Goal: Information Seeking & Learning: Learn about a topic

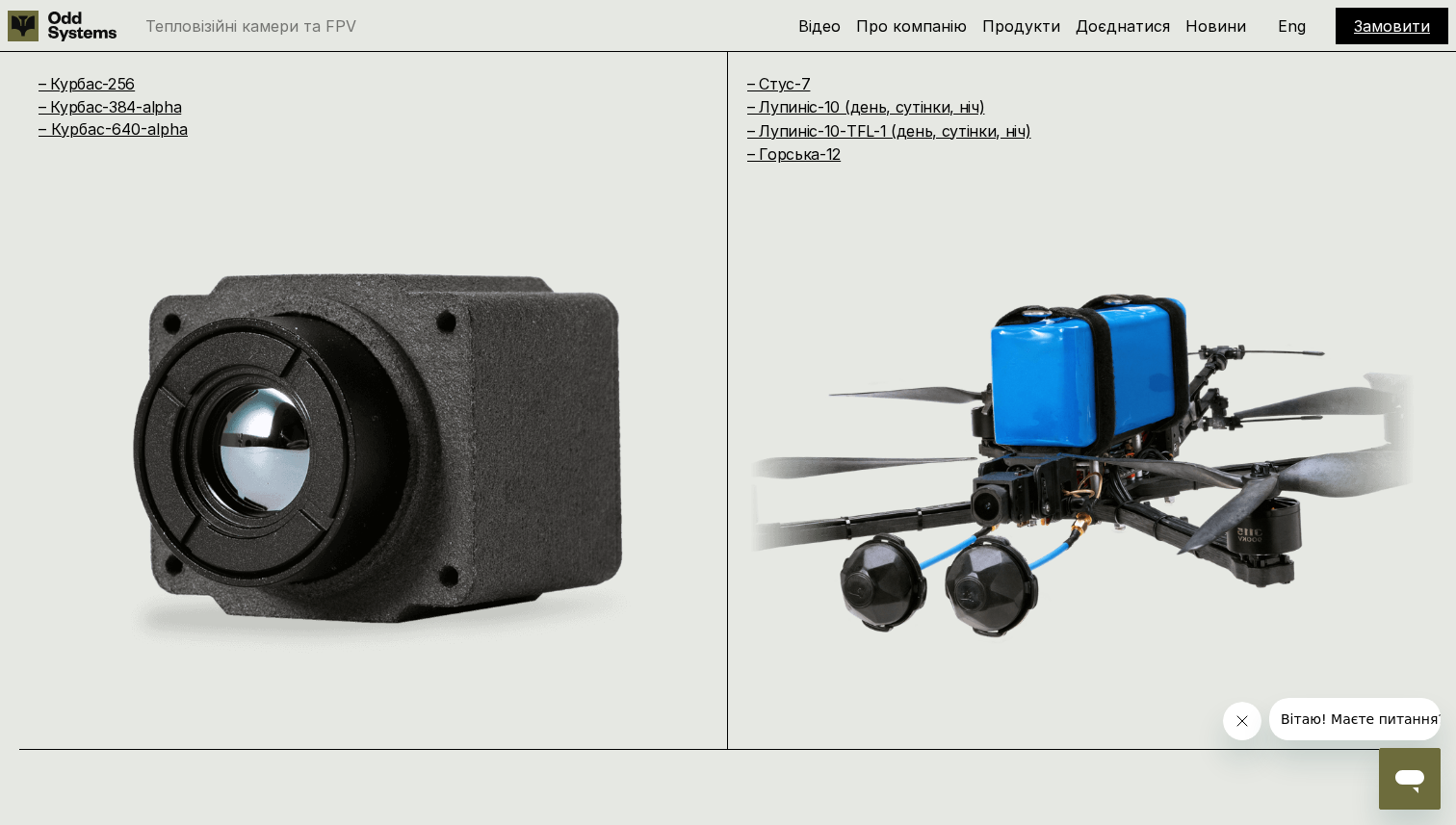
scroll to position [1688, 0]
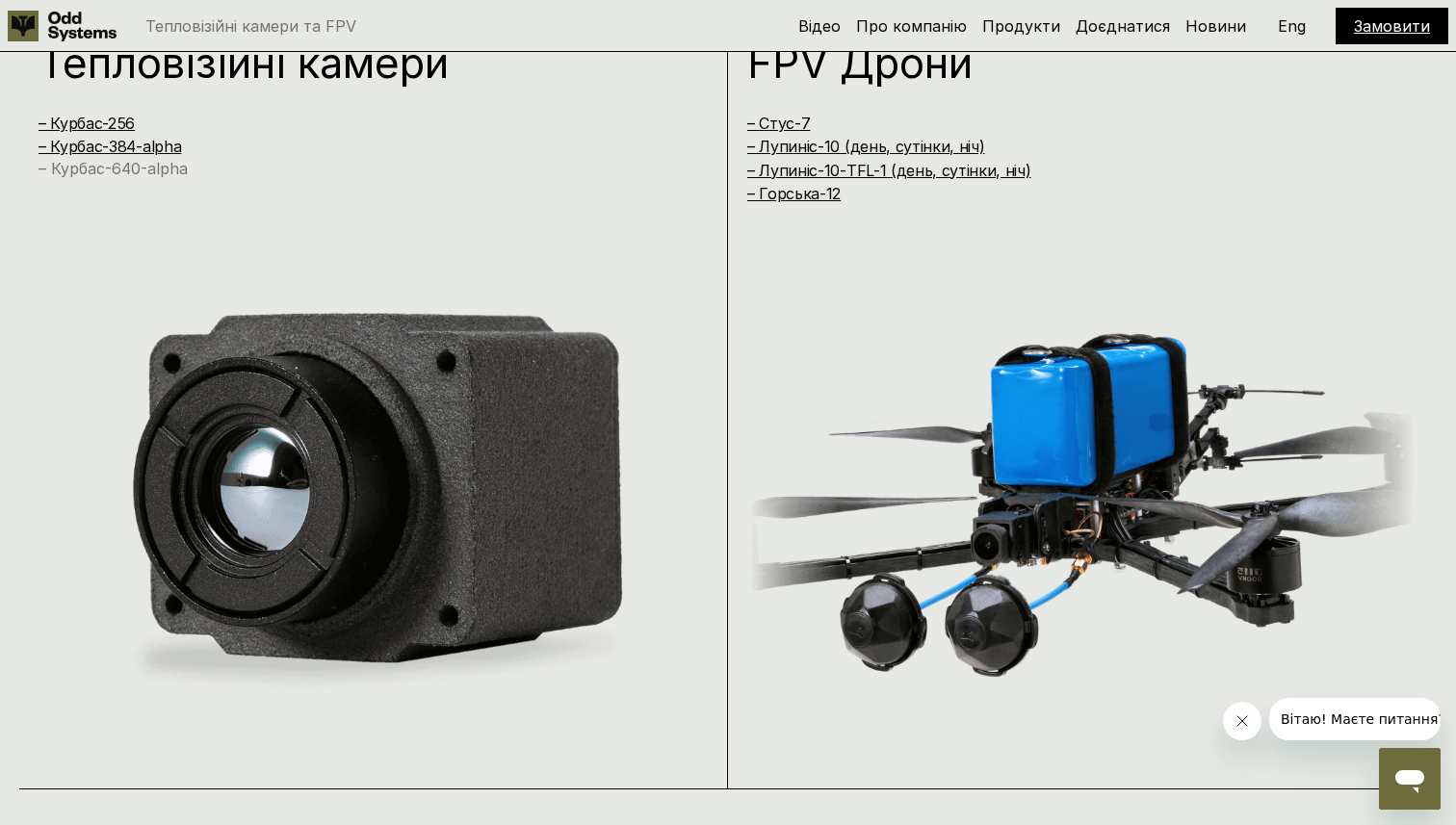
click at [146, 170] on link "– Курбас-640-alpha" at bounding box center [113, 168] width 149 height 20
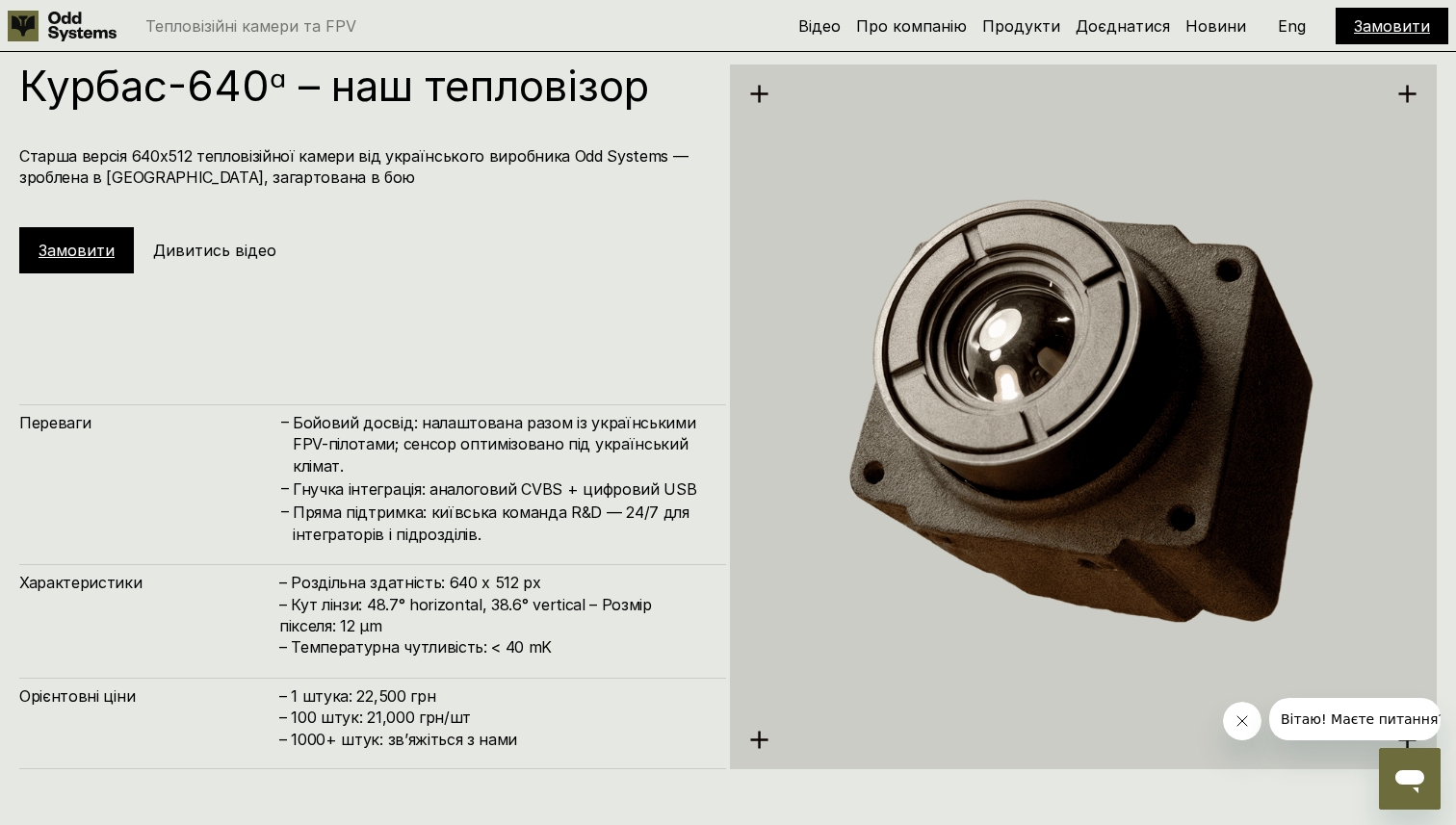
scroll to position [4127, 0]
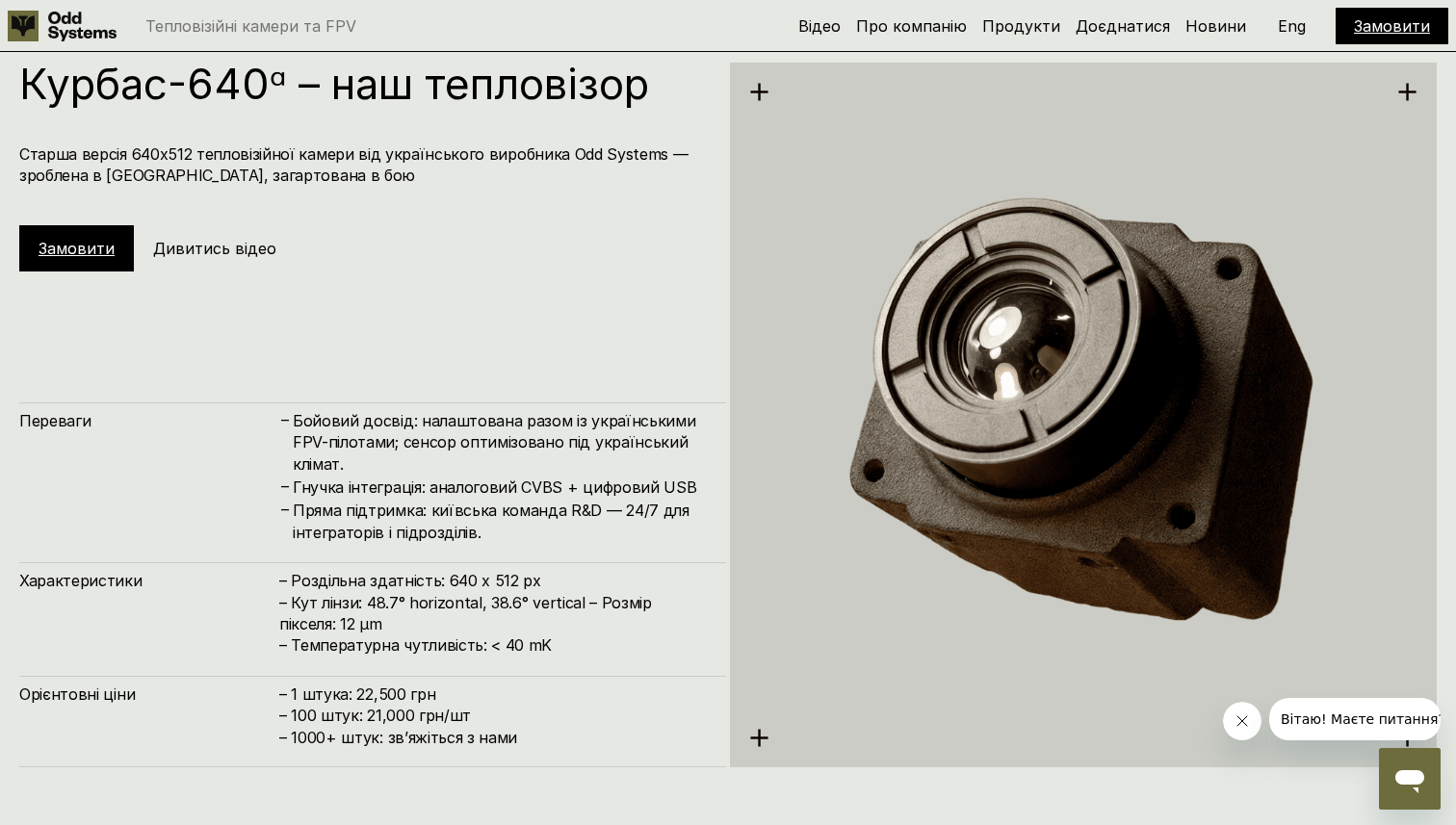
click at [146, 170] on h4 "Старша версія 640х512 тепловізійної камери від українського виробника Odd Syste…" at bounding box center [363, 165] width 687 height 43
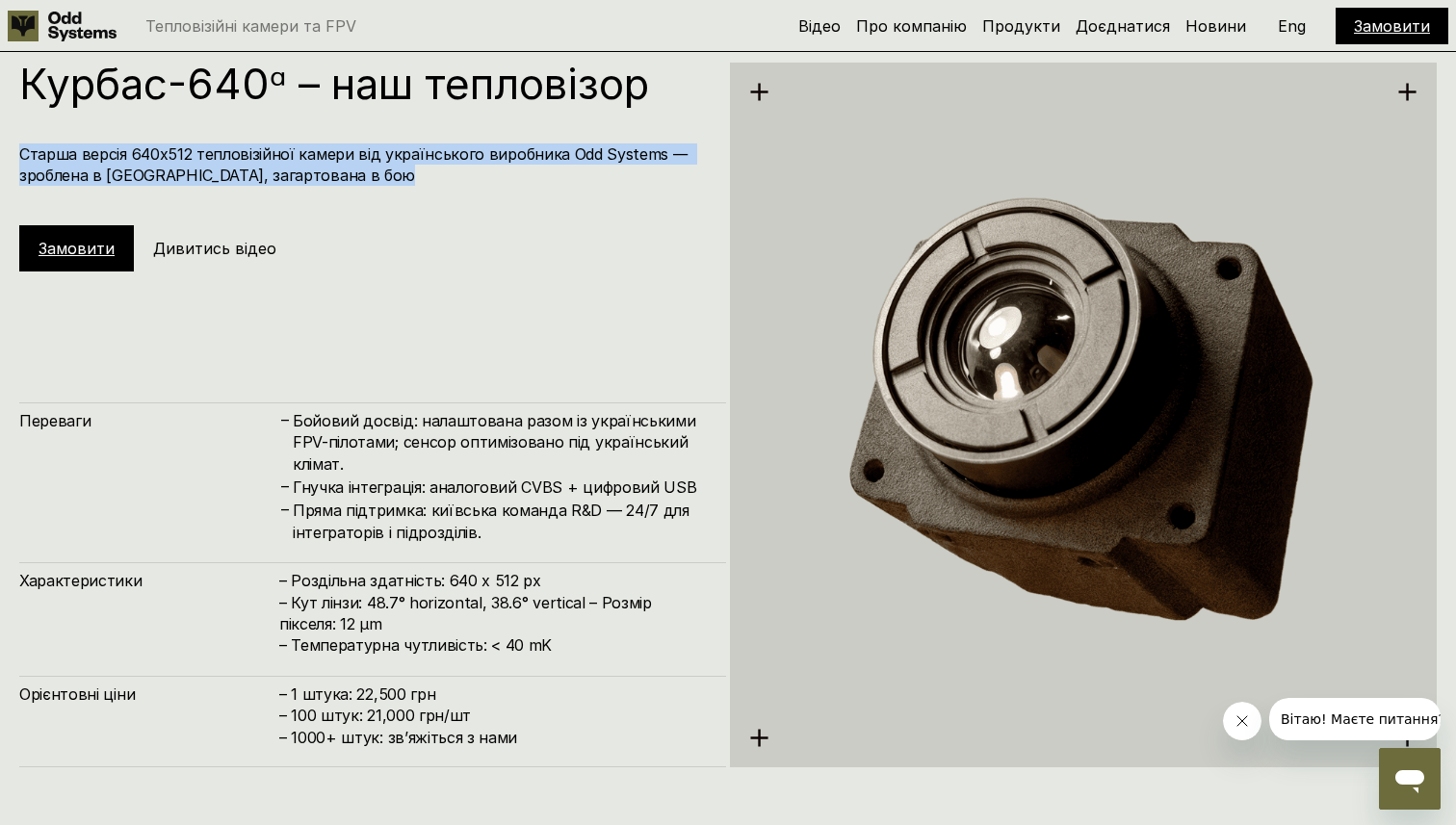
click at [146, 170] on h4 "Старша версія 640х512 тепловізійної камери від українського виробника Odd Syste…" at bounding box center [363, 165] width 687 height 43
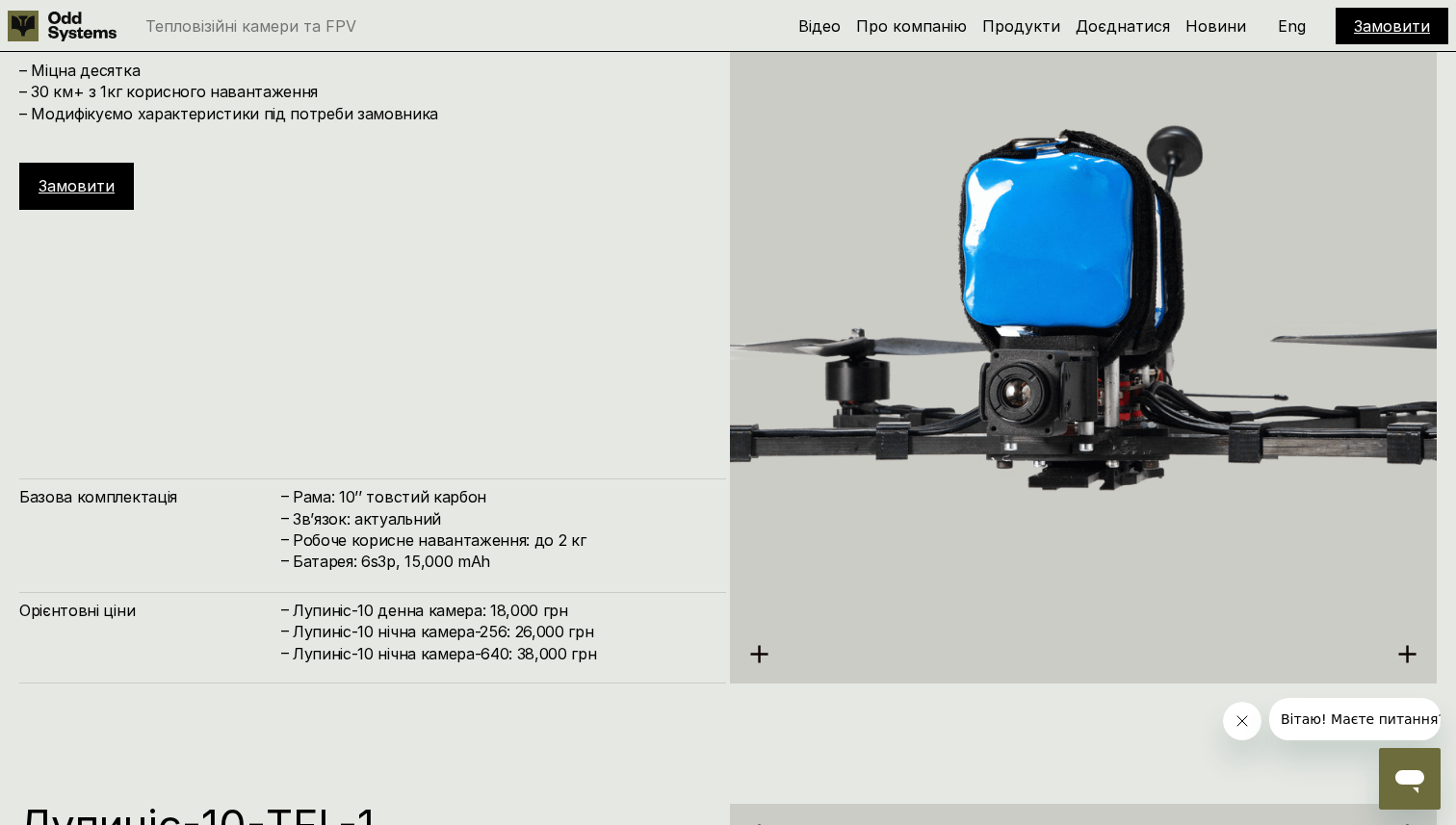
scroll to position [5887, 0]
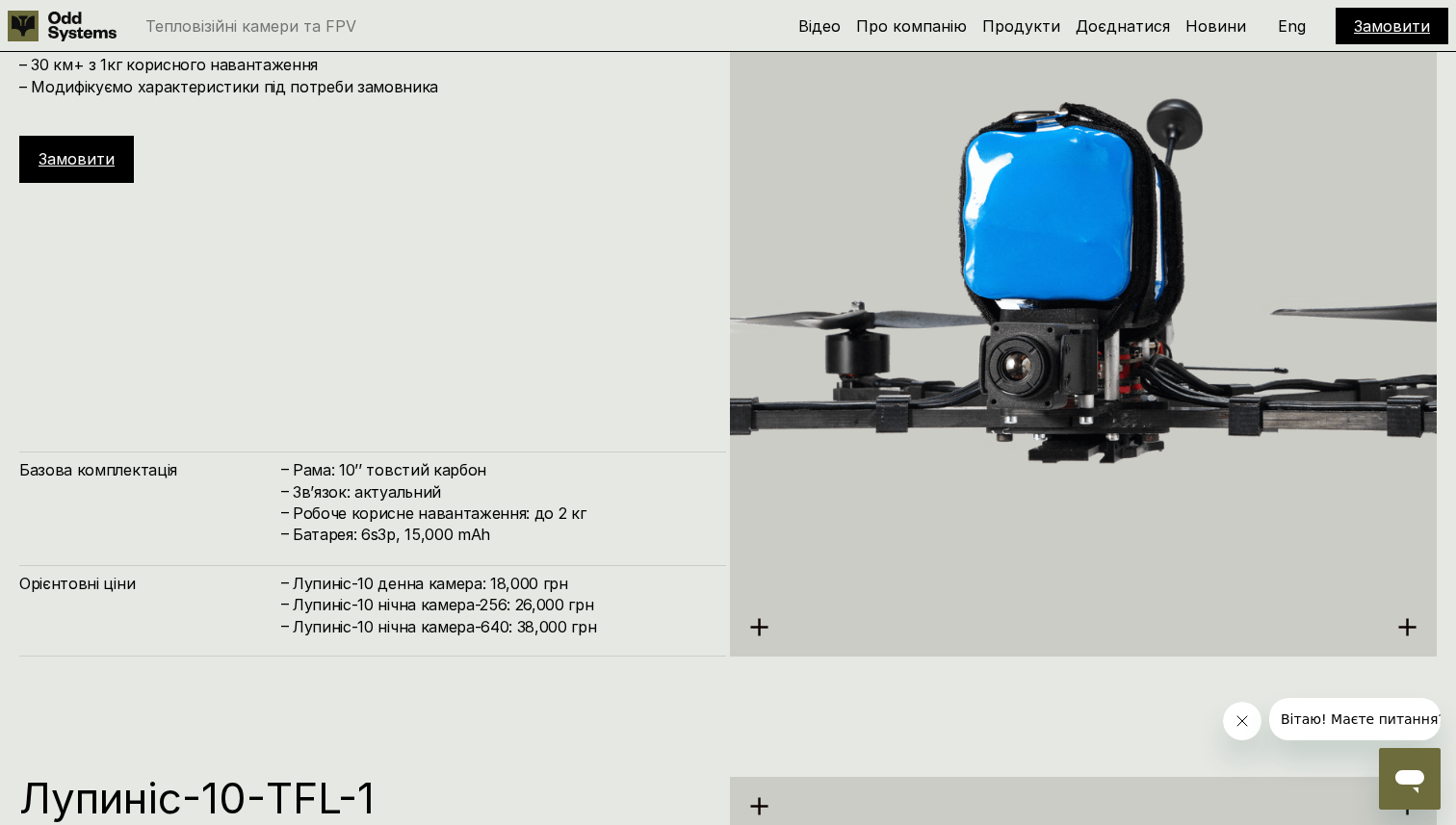
click at [755, 619] on icon at bounding box center [759, 626] width 21 height 21
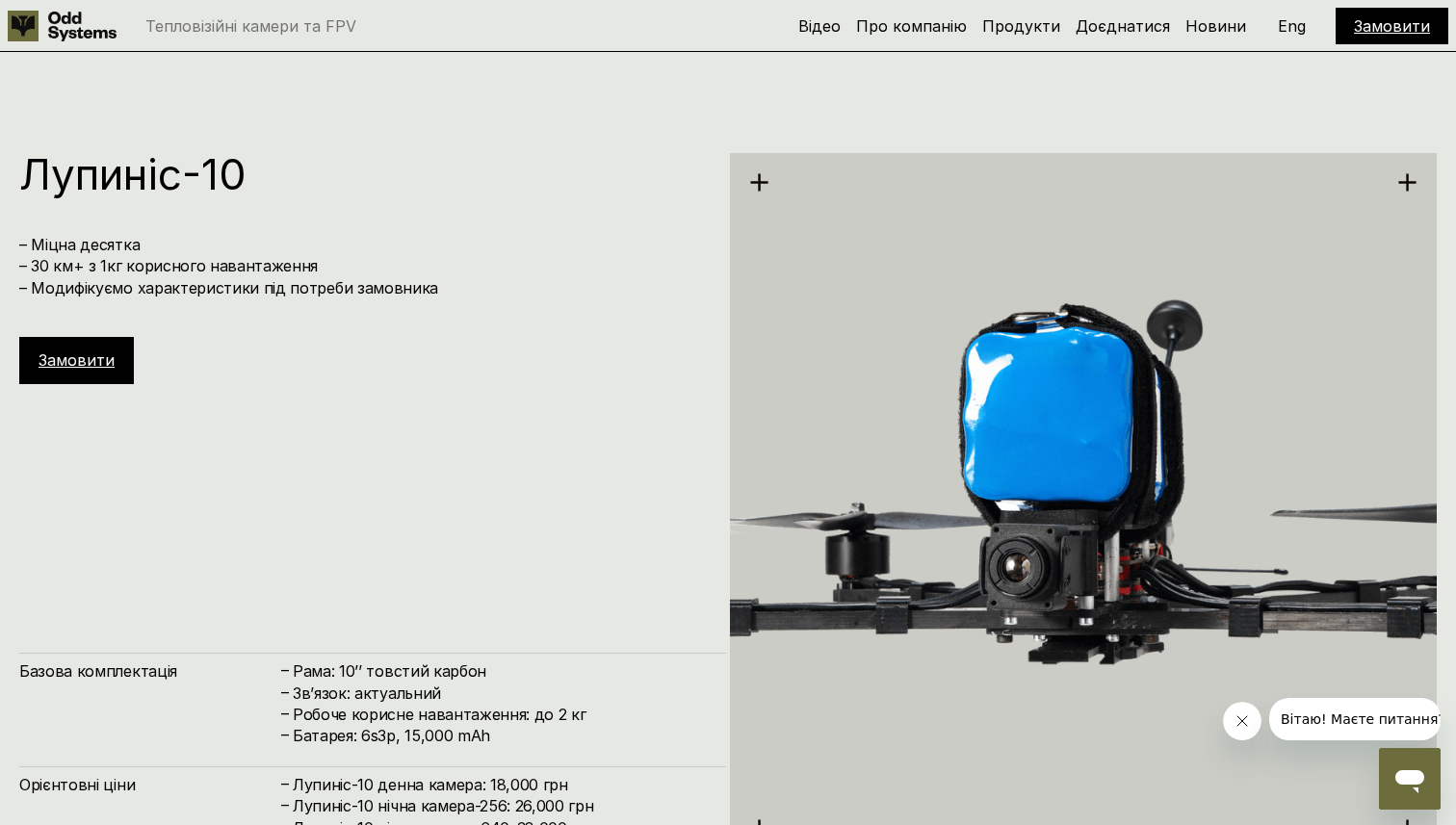
scroll to position [5632, 0]
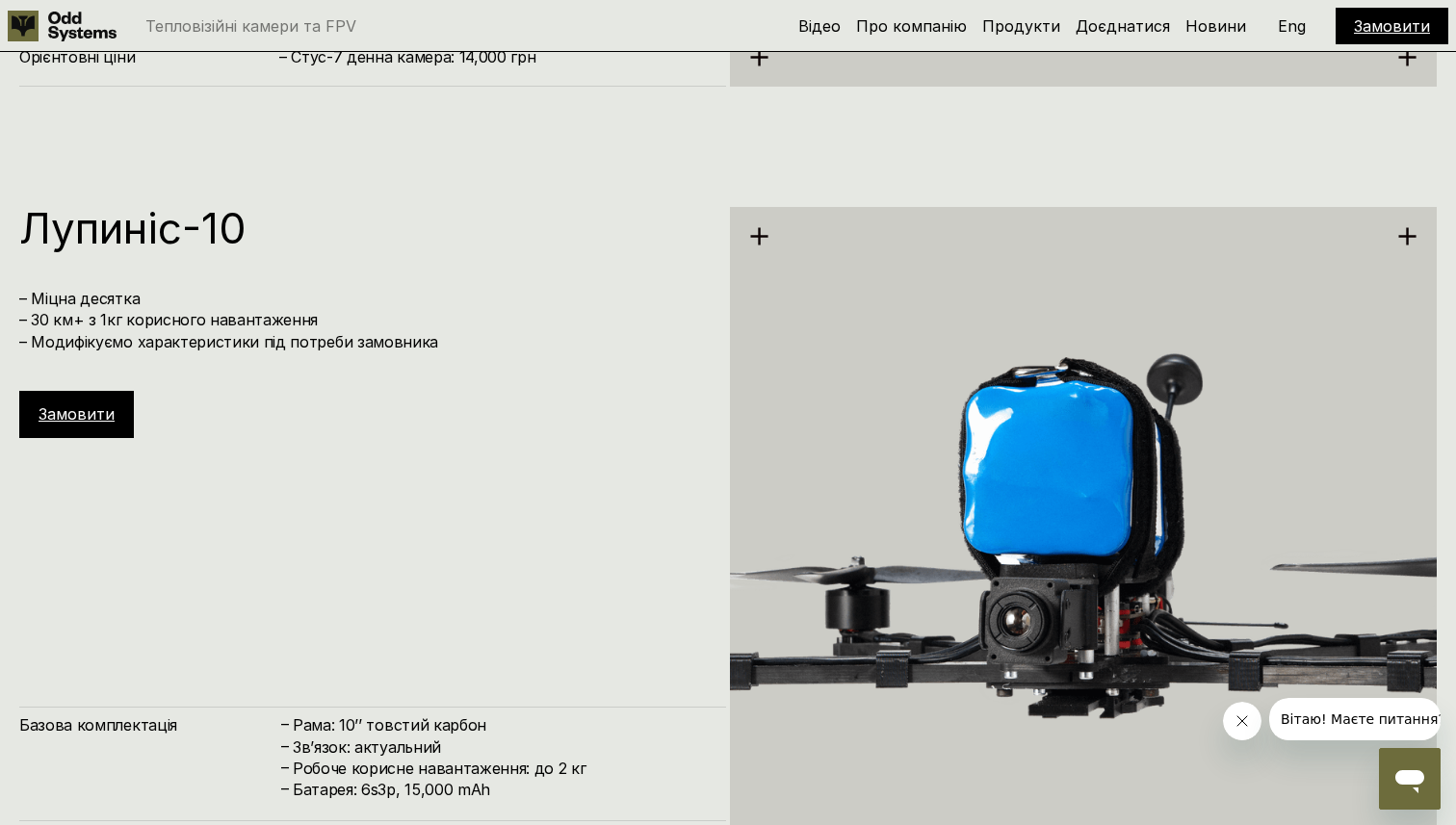
click at [1056, 429] on img at bounding box center [1083, 559] width 707 height 791
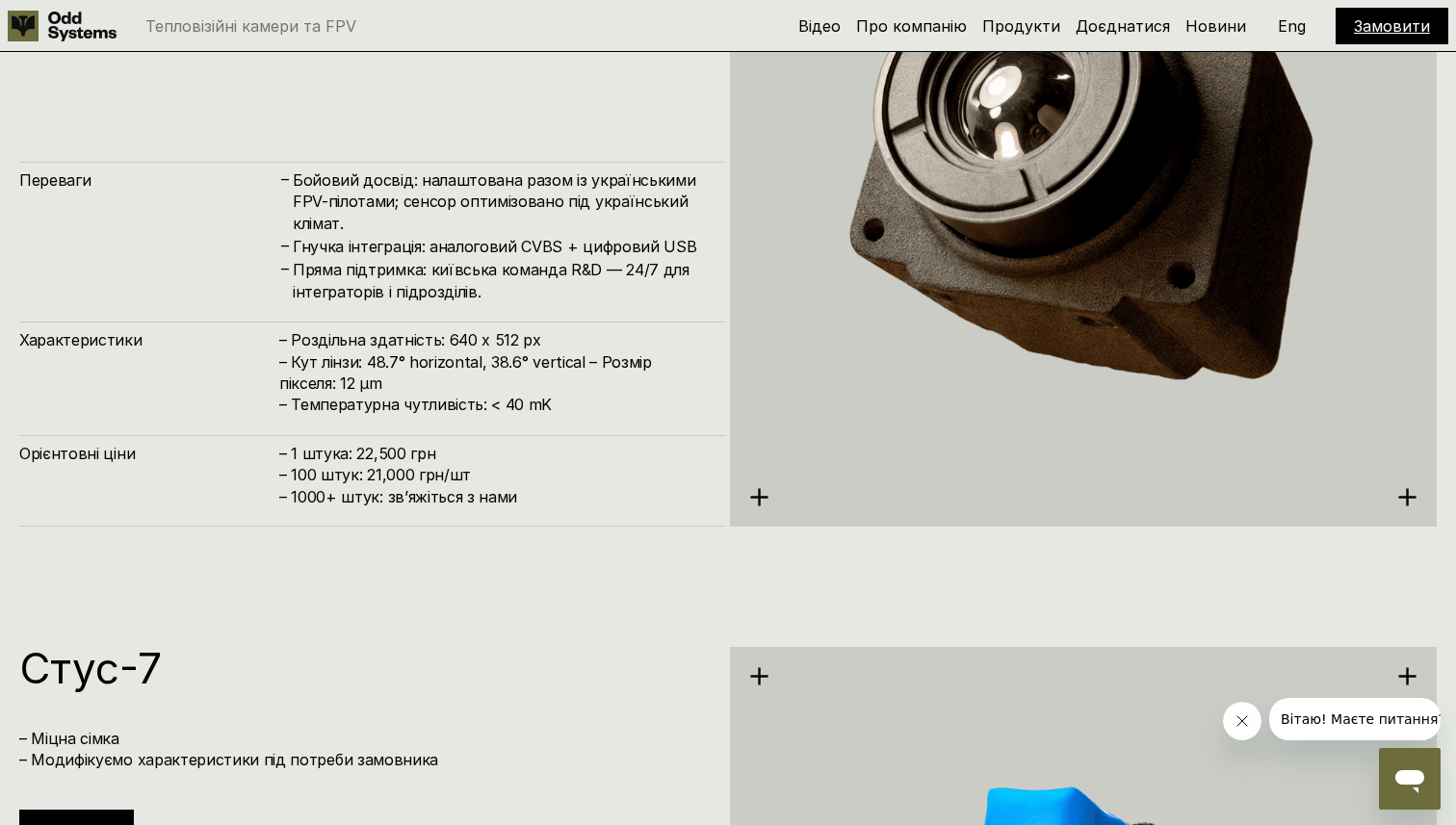
scroll to position [4371, 0]
